Goal: Task Accomplishment & Management: Use online tool/utility

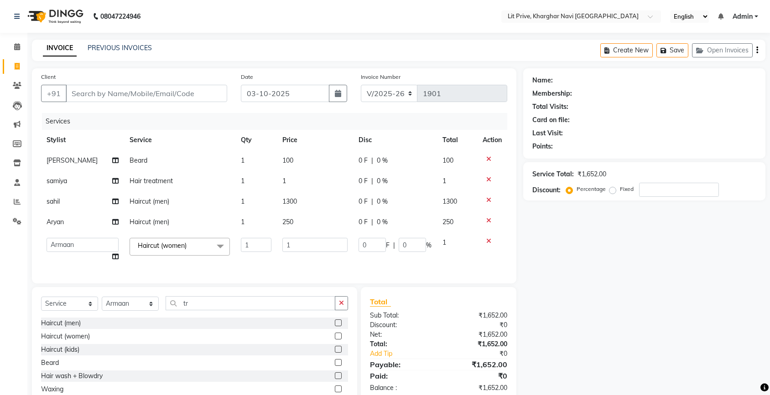
select select "5625"
select select "38246"
select select "service"
select select "38246"
click at [308, 183] on td "1" at bounding box center [315, 181] width 76 height 21
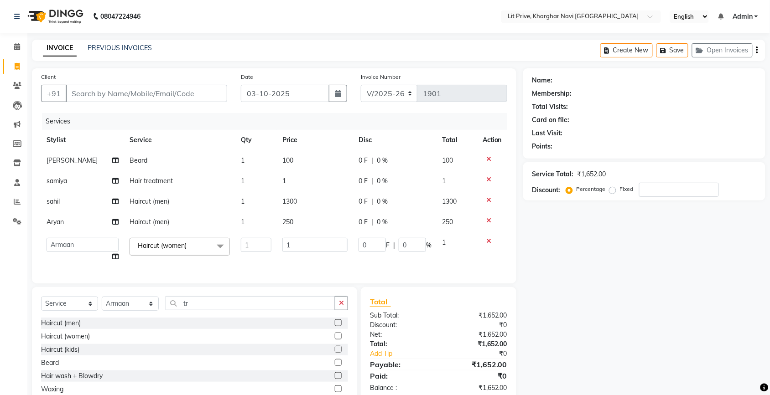
select select "83138"
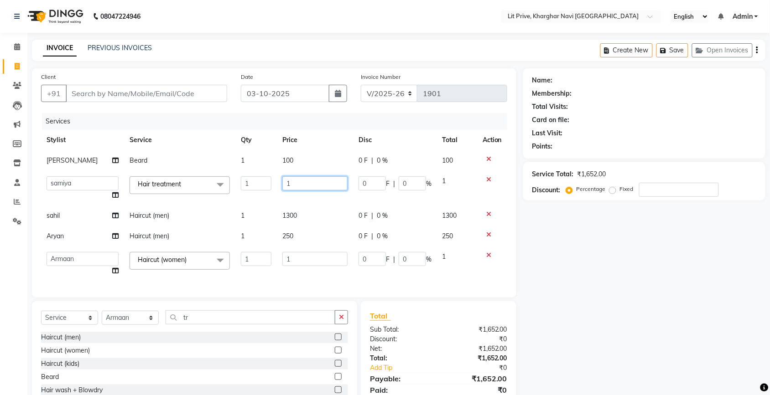
click at [308, 182] on input "1" at bounding box center [314, 184] width 65 height 14
type input "4250"
click at [316, 256] on td "1" at bounding box center [315, 264] width 76 height 35
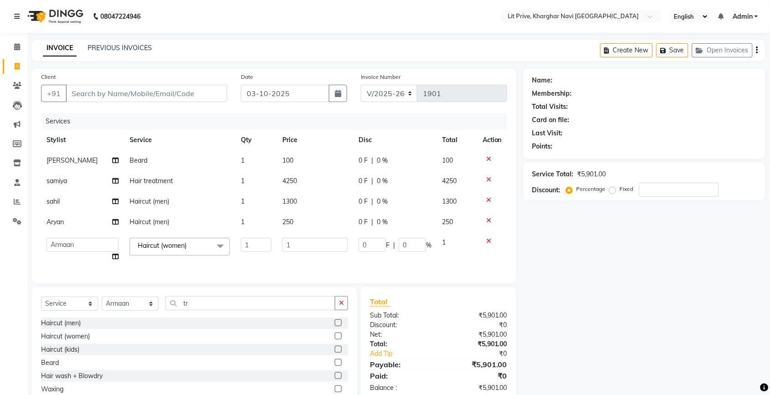
click at [316, 256] on div "Services Stylist Service Qty Price Disc Total Action [PERSON_NAME] 1 100 0 F | …" at bounding box center [274, 193] width 466 height 161
